Goal: Answer question/provide support

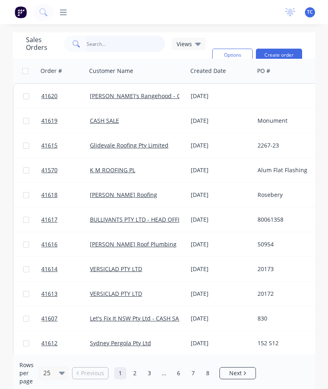
click at [113, 48] on input "text" at bounding box center [126, 44] width 79 height 16
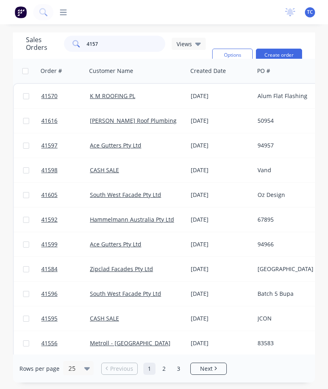
type input "41575"
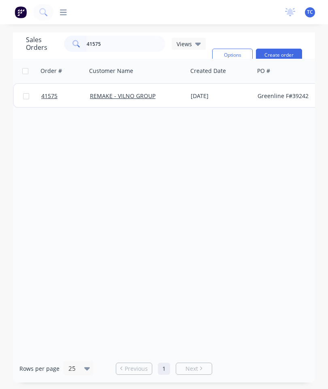
click at [52, 100] on link "41575" at bounding box center [65, 96] width 49 height 24
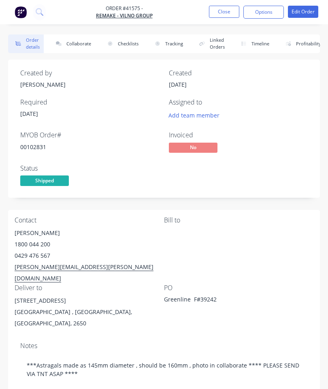
click at [81, 45] on button "Collaborate" at bounding box center [72, 43] width 47 height 19
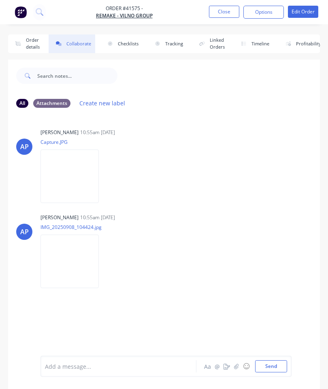
click at [236, 366] on icon "button" at bounding box center [236, 365] width 4 height 5
click at [271, 363] on button "Send" at bounding box center [271, 366] width 32 height 12
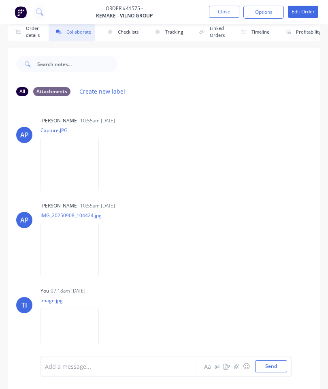
click at [222, 14] on button "Close" at bounding box center [224, 12] width 30 height 12
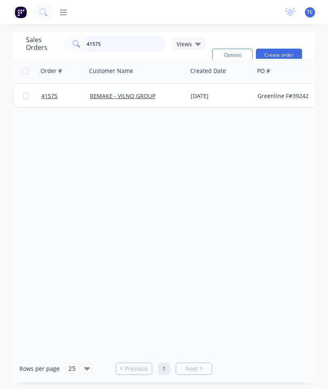
click at [143, 36] on input "41575" at bounding box center [126, 44] width 79 height 16
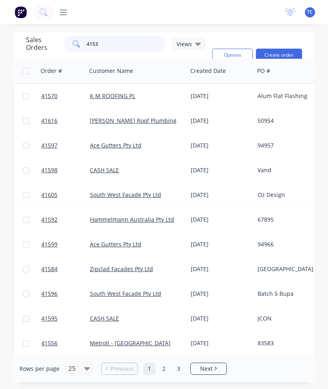
type input "41533"
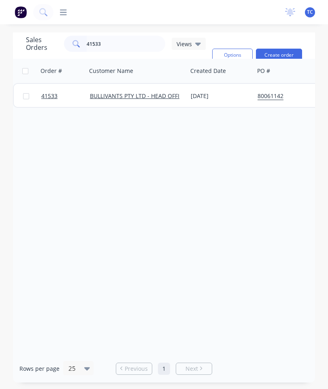
click at [55, 92] on span "41533" at bounding box center [49, 96] width 16 height 8
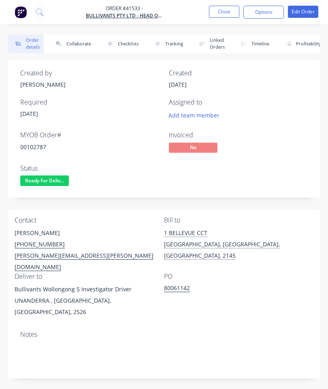
click at [78, 47] on button "Collaborate" at bounding box center [72, 43] width 47 height 19
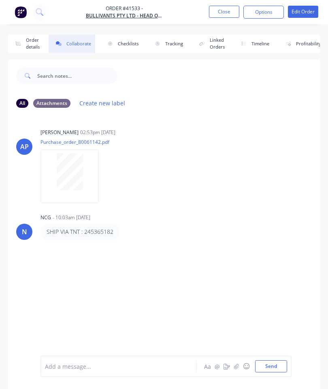
click at [238, 364] on icon "button" at bounding box center [236, 366] width 5 height 6
click at [272, 364] on button "Send" at bounding box center [271, 366] width 32 height 12
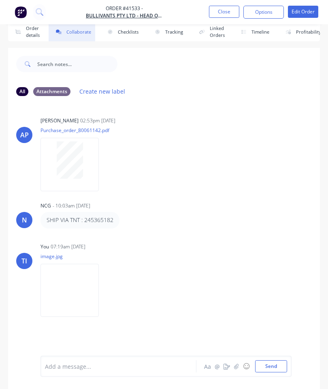
click at [224, 14] on button "Close" at bounding box center [224, 12] width 30 height 12
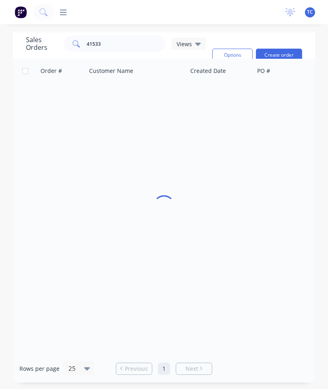
scroll to position [32, 0]
click at [123, 36] on input "41533" at bounding box center [126, 44] width 79 height 16
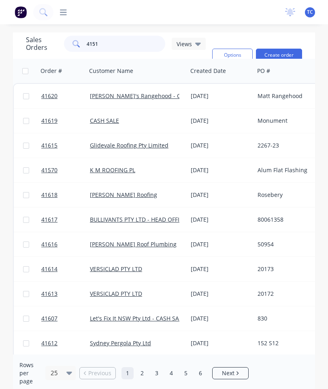
type input "41515"
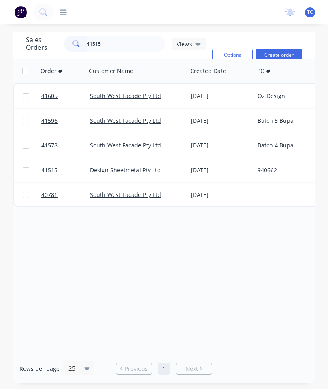
click at [55, 166] on span "41515" at bounding box center [49, 170] width 16 height 8
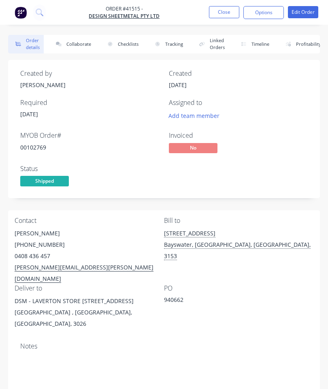
click at [84, 43] on button "Collaborate" at bounding box center [72, 43] width 47 height 19
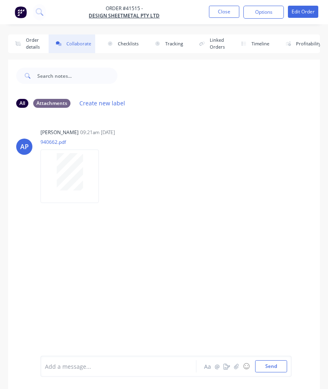
click at [241, 366] on button "button" at bounding box center [237, 366] width 10 height 10
click at [272, 364] on button "Send" at bounding box center [271, 366] width 32 height 12
click at [229, 7] on button "Close" at bounding box center [224, 12] width 30 height 12
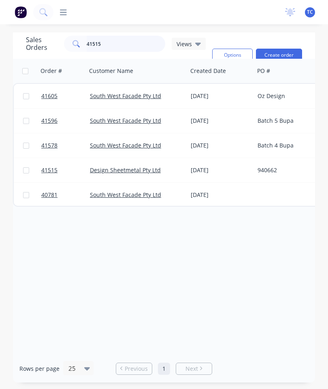
click at [125, 48] on input "41515" at bounding box center [126, 44] width 79 height 16
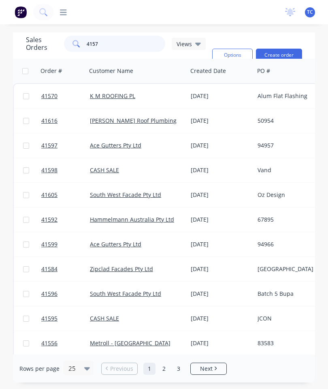
type input "41573"
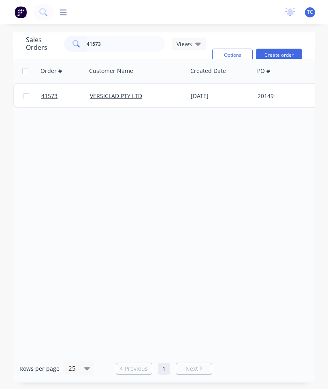
click at [50, 98] on span "41573" at bounding box center [49, 96] width 16 height 8
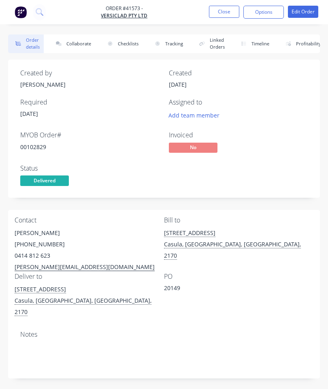
click at [74, 45] on button "Collaborate" at bounding box center [72, 43] width 47 height 19
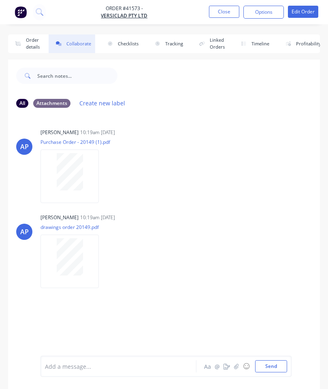
click at [238, 364] on icon "button" at bounding box center [236, 366] width 5 height 6
click at [276, 362] on button "Send" at bounding box center [271, 366] width 32 height 12
click at [222, 12] on button "Close" at bounding box center [224, 12] width 30 height 12
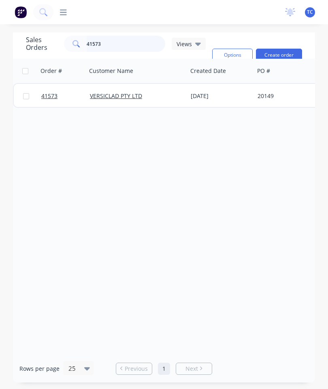
click at [140, 50] on input "41573" at bounding box center [126, 44] width 79 height 16
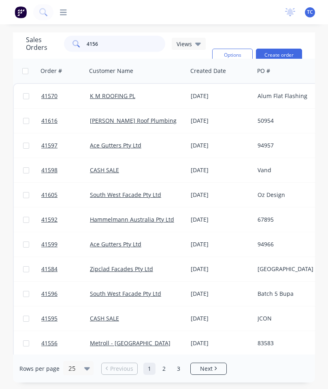
type input "41561"
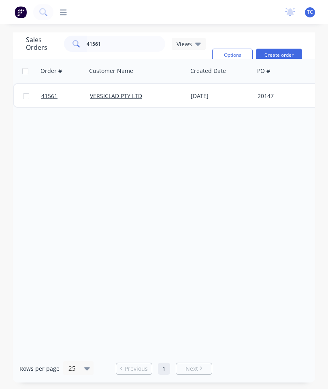
click at [46, 98] on span "41561" at bounding box center [49, 96] width 16 height 8
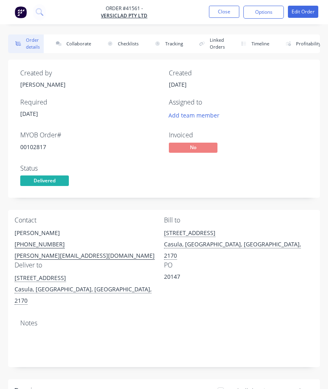
click at [81, 43] on button "Collaborate" at bounding box center [72, 43] width 47 height 19
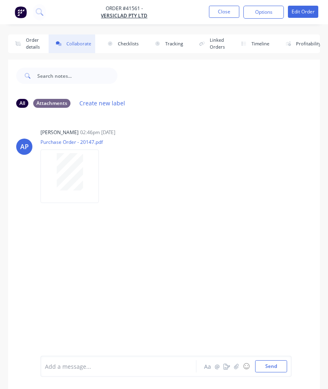
click at [238, 370] on button "button" at bounding box center [237, 366] width 10 height 10
click at [277, 362] on button "Send" at bounding box center [271, 366] width 32 height 12
click at [224, 13] on button "Close" at bounding box center [224, 12] width 30 height 12
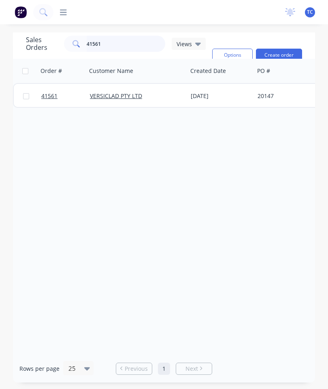
click at [131, 43] on input "41561" at bounding box center [126, 44] width 79 height 16
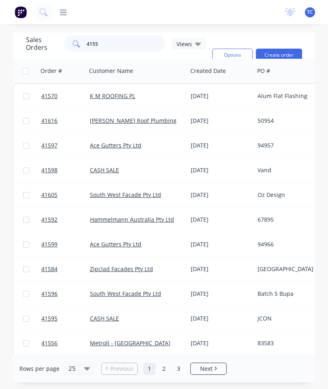
type input "41555"
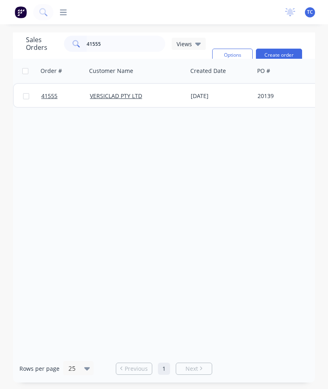
click at [49, 98] on span "41555" at bounding box center [49, 96] width 16 height 8
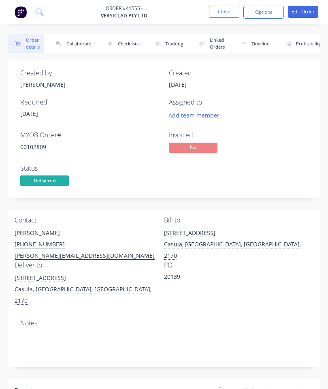
click at [85, 40] on button "Collaborate" at bounding box center [72, 43] width 47 height 19
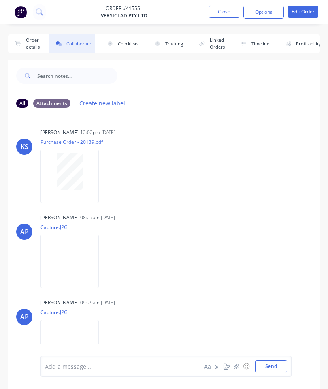
click at [237, 368] on icon "button" at bounding box center [236, 366] width 5 height 6
click at [278, 360] on button "Send" at bounding box center [271, 366] width 32 height 12
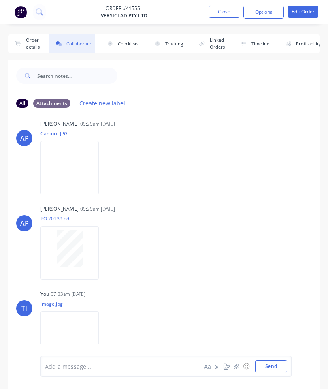
scroll to position [44, 0]
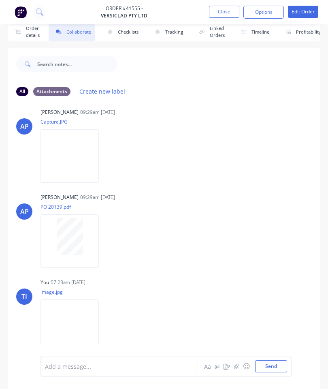
click at [226, 9] on button "Close" at bounding box center [224, 12] width 30 height 12
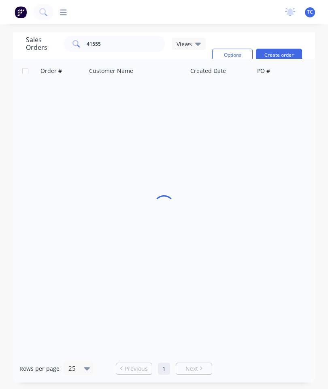
scroll to position [32, 0]
click at [133, 36] on input "41555" at bounding box center [126, 44] width 79 height 16
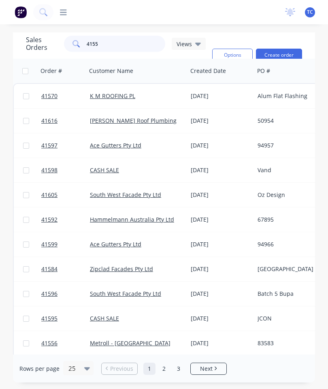
type input "41554"
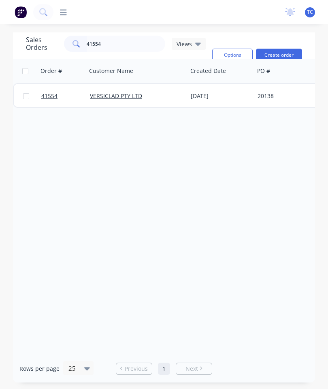
click at [50, 92] on span "41554" at bounding box center [49, 96] width 16 height 8
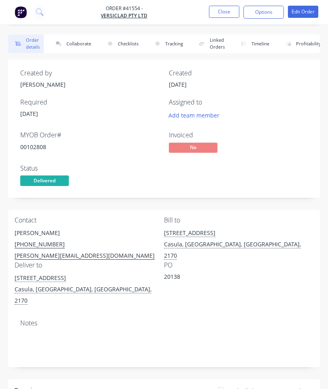
click at [68, 46] on button "Collaborate" at bounding box center [72, 43] width 47 height 19
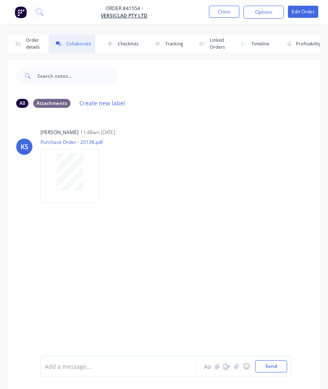
click at [234, 367] on button "button" at bounding box center [237, 366] width 10 height 10
click at [279, 360] on button "Send" at bounding box center [271, 366] width 32 height 12
click at [223, 17] on button "Close" at bounding box center [224, 12] width 30 height 12
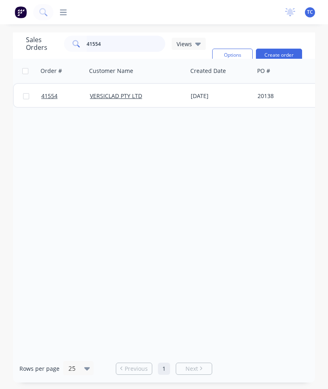
click at [143, 47] on input "41554" at bounding box center [126, 44] width 79 height 16
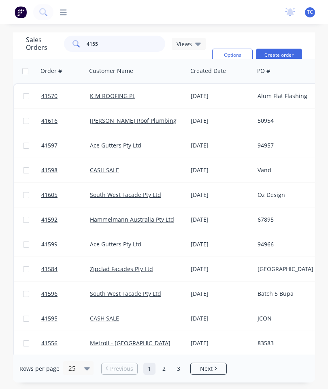
type input "41554"
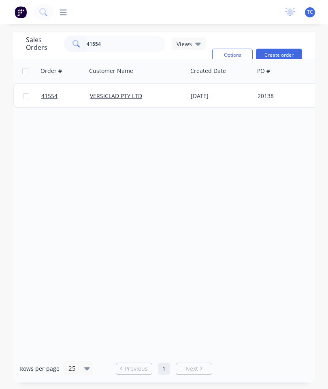
click at [50, 98] on span "41554" at bounding box center [49, 96] width 16 height 8
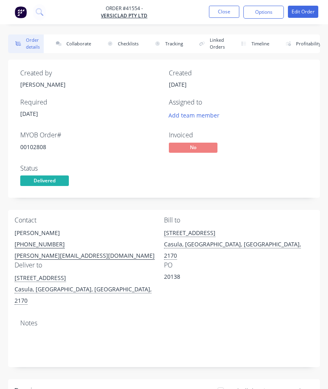
click at [86, 44] on button "Collaborate" at bounding box center [72, 43] width 47 height 19
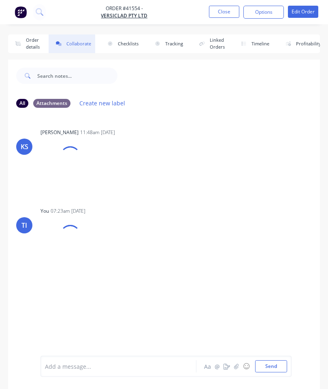
click at [234, 365] on button "button" at bounding box center [237, 366] width 10 height 10
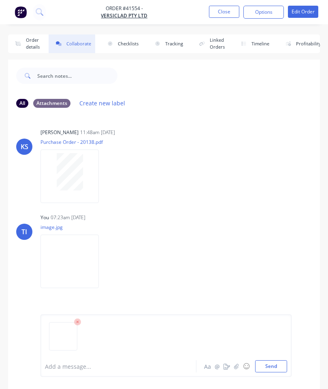
click at [77, 320] on icon at bounding box center [77, 321] width 7 height 7
click at [221, 14] on button "Close" at bounding box center [224, 12] width 30 height 12
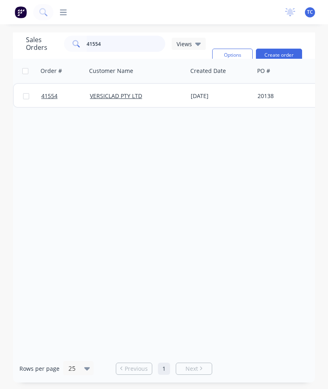
click at [121, 44] on input "41554" at bounding box center [126, 44] width 79 height 16
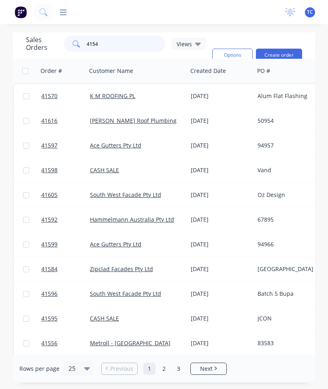
type input "41546"
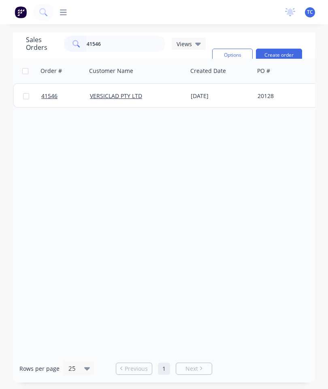
click at [47, 94] on span "41546" at bounding box center [49, 96] width 16 height 8
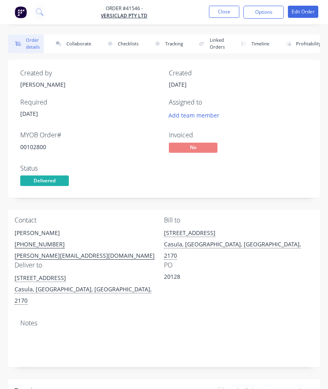
click at [73, 41] on button "Collaborate" at bounding box center [72, 43] width 47 height 19
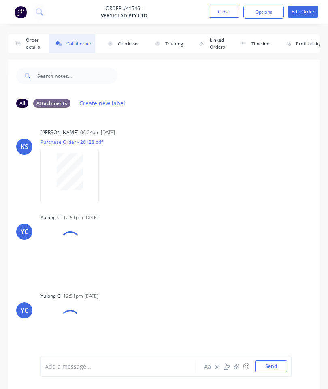
click at [235, 364] on icon "button" at bounding box center [236, 366] width 5 height 6
click at [269, 360] on button "Send" at bounding box center [271, 366] width 32 height 12
